Goal: Entertainment & Leisure: Consume media (video, audio)

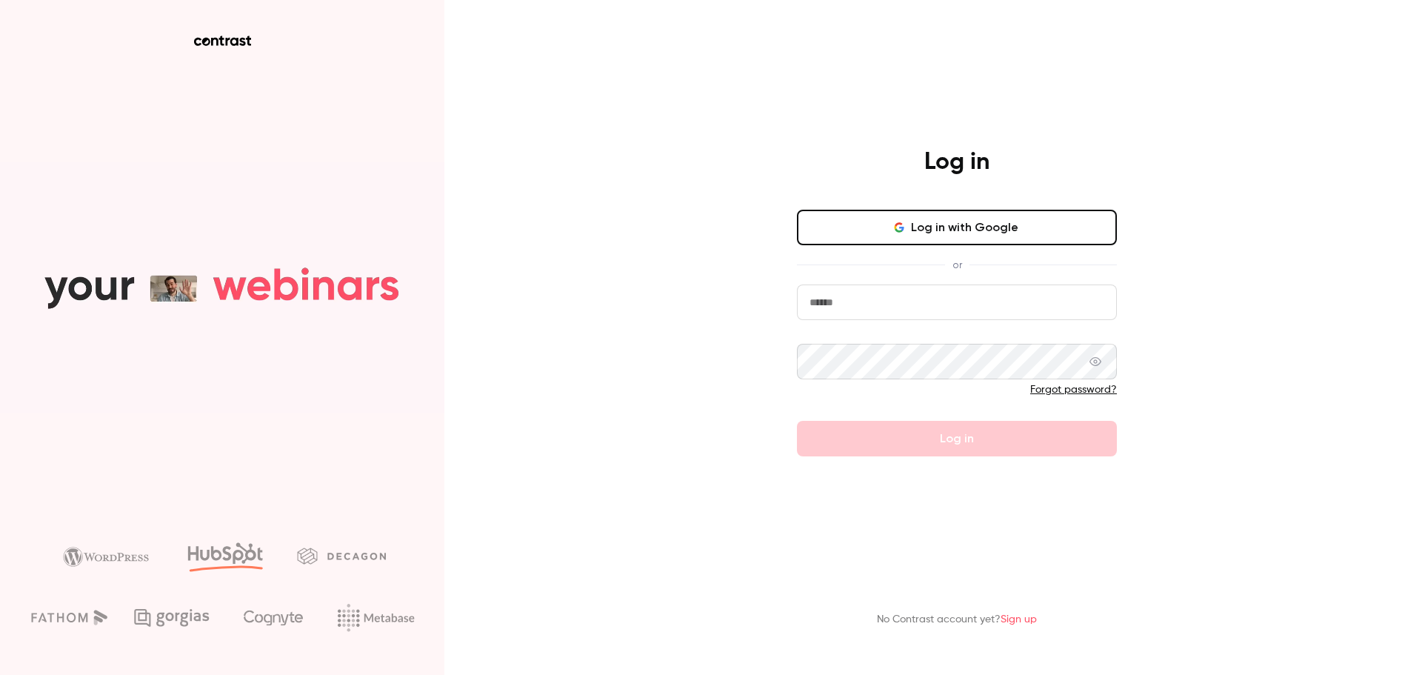
type input "**********"
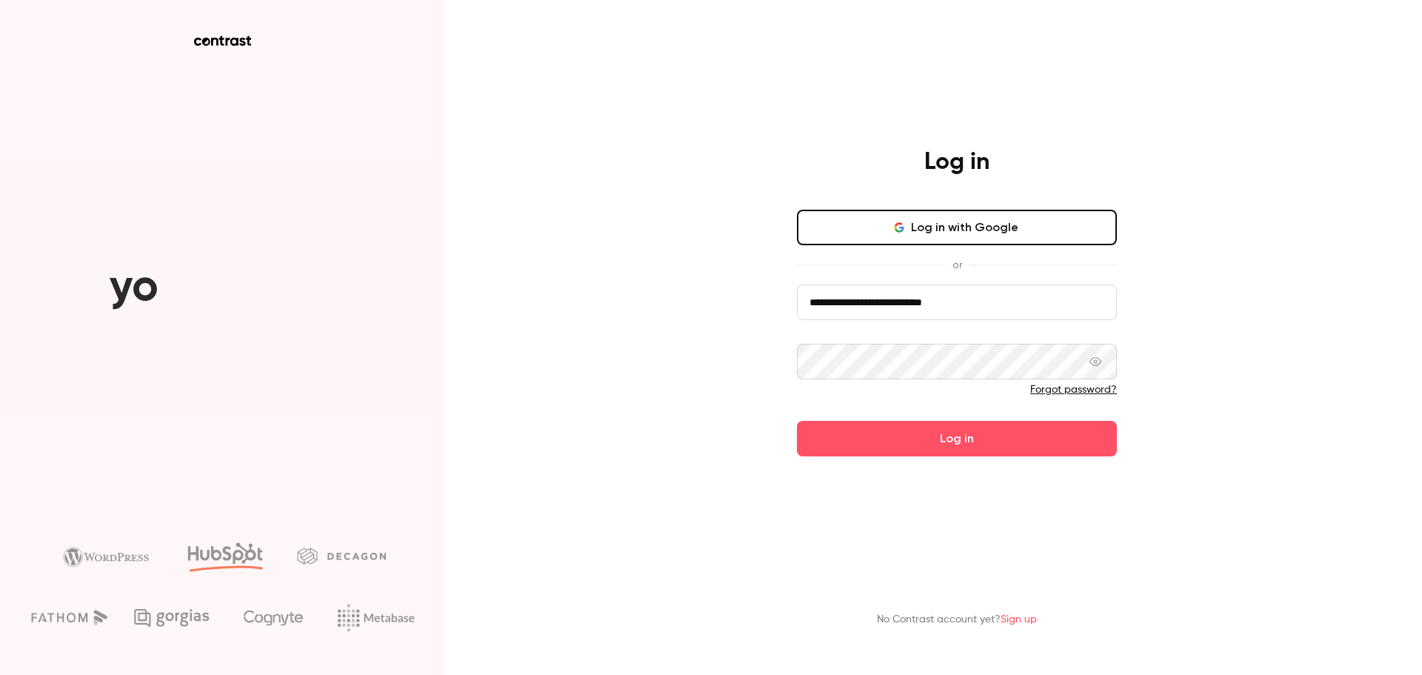
click at [984, 447] on form "**********" at bounding box center [957, 370] width 320 height 172
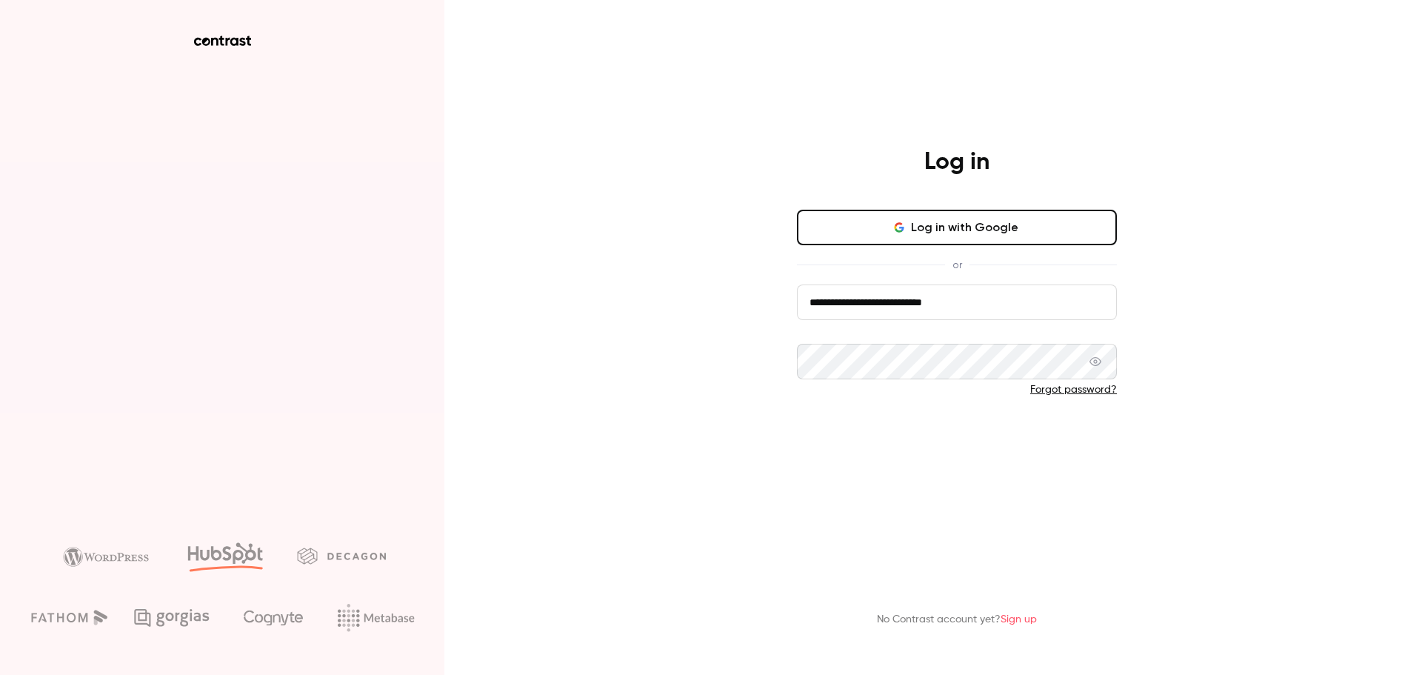
click at [989, 441] on button "Log in" at bounding box center [957, 439] width 320 height 36
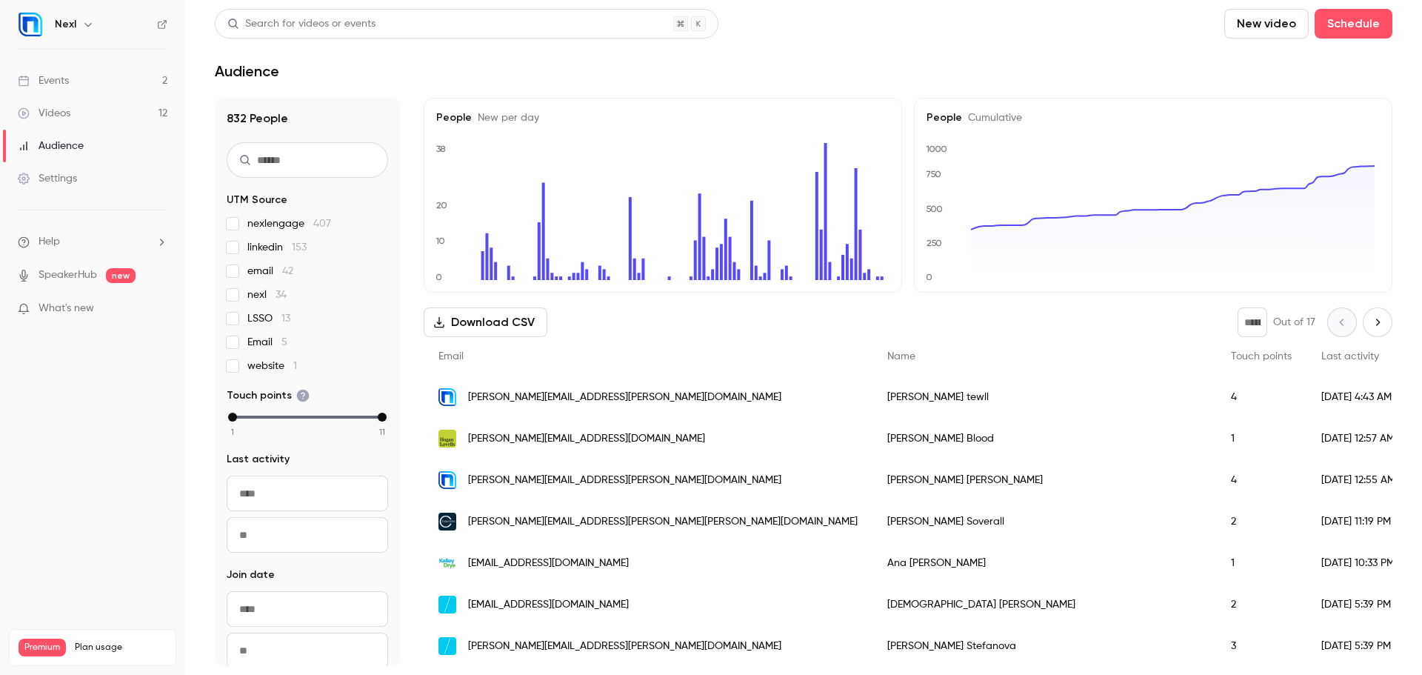
click at [64, 109] on div "Videos" at bounding box center [44, 113] width 53 height 15
